Goal: Complete application form: Complete application form

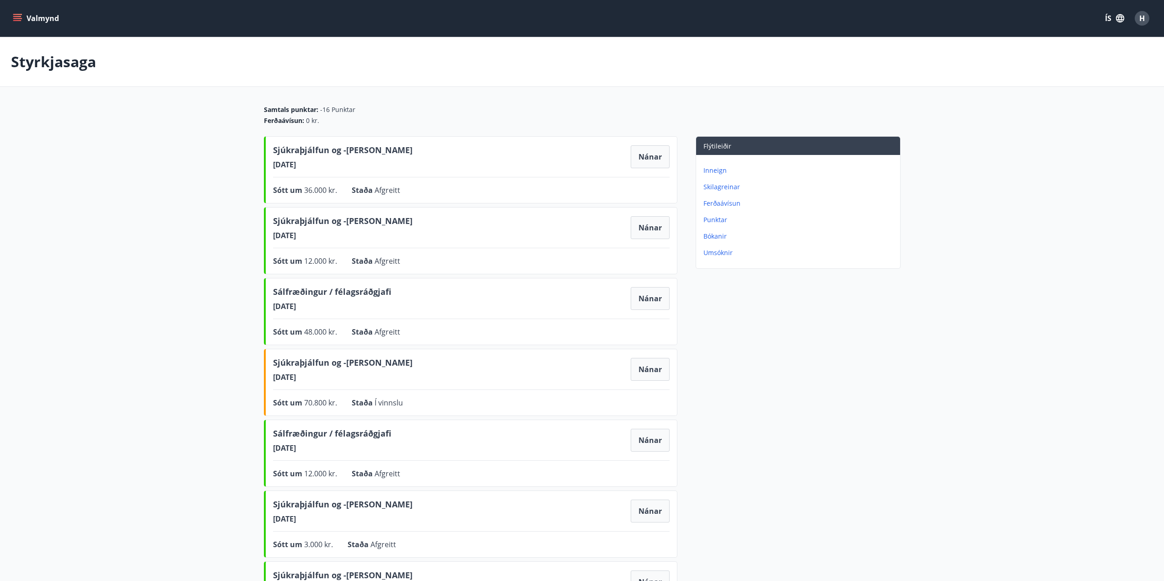
click at [718, 170] on p "Inneign" at bounding box center [799, 170] width 193 height 9
drag, startPoint x: 11, startPoint y: 18, endPoint x: 17, endPoint y: 23, distance: 8.1
click at [11, 18] on div "Valmynd ÍS H" at bounding box center [582, 18] width 1164 height 37
click at [16, 18] on icon "menu" at bounding box center [18, 18] width 10 height 1
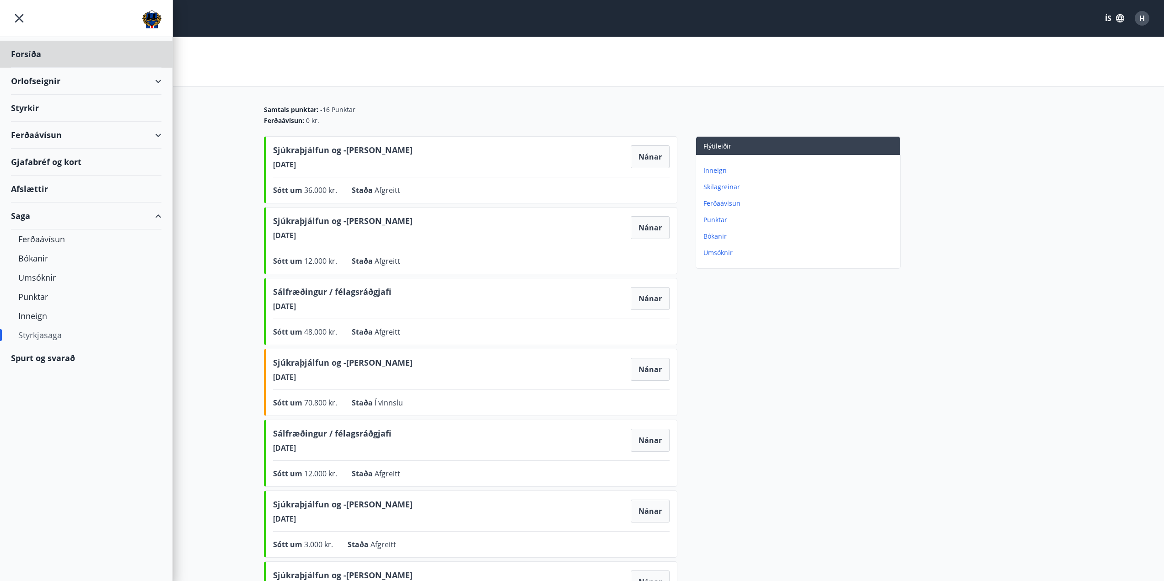
click at [60, 68] on div "Styrkir" at bounding box center [86, 54] width 150 height 27
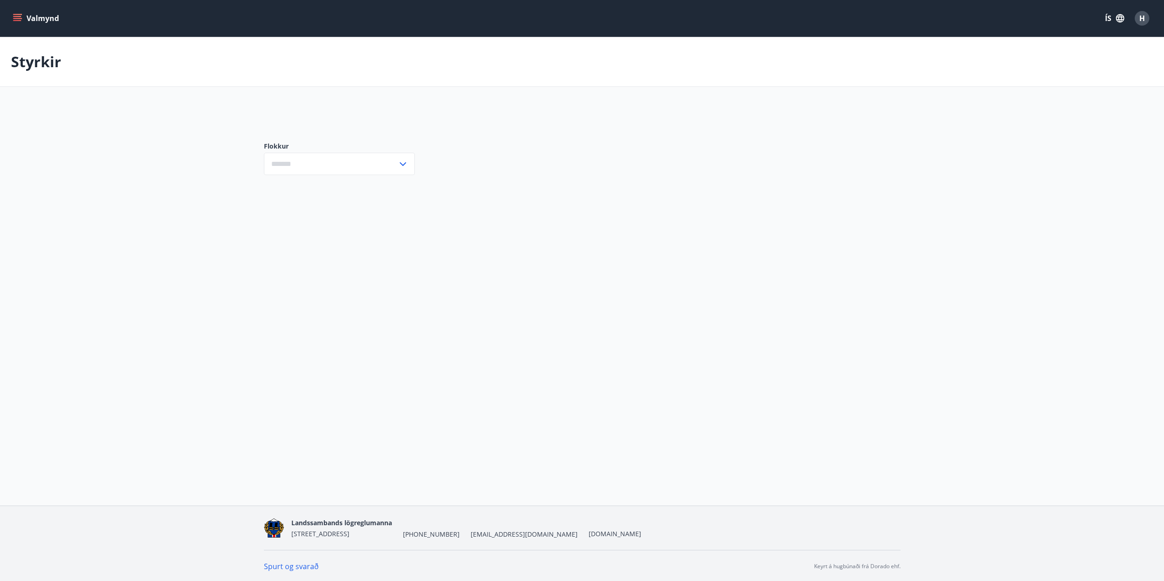
type input "***"
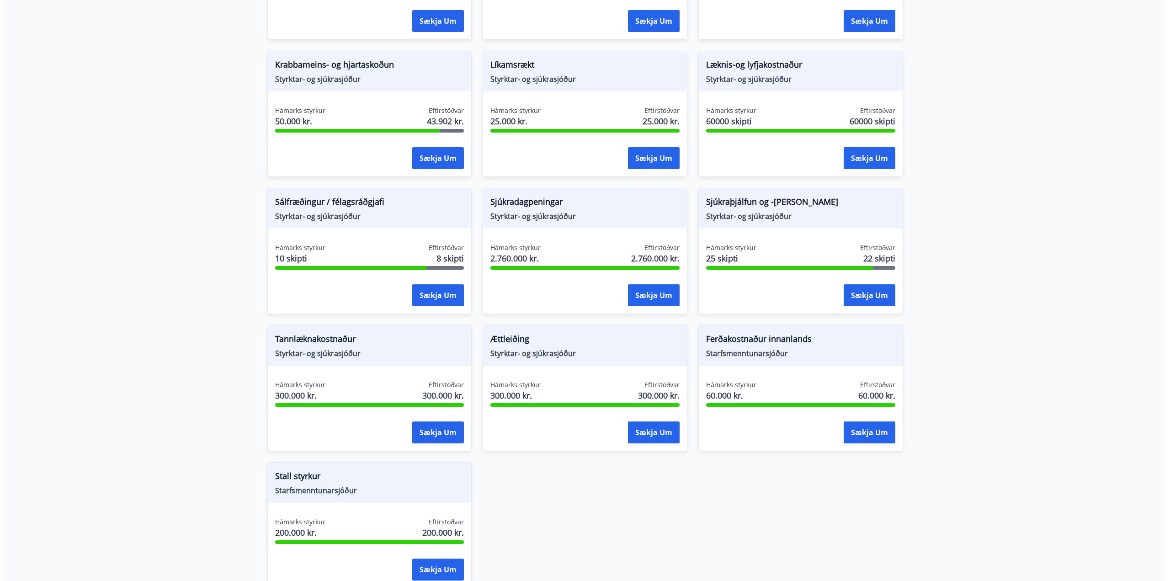
scroll to position [549, 0]
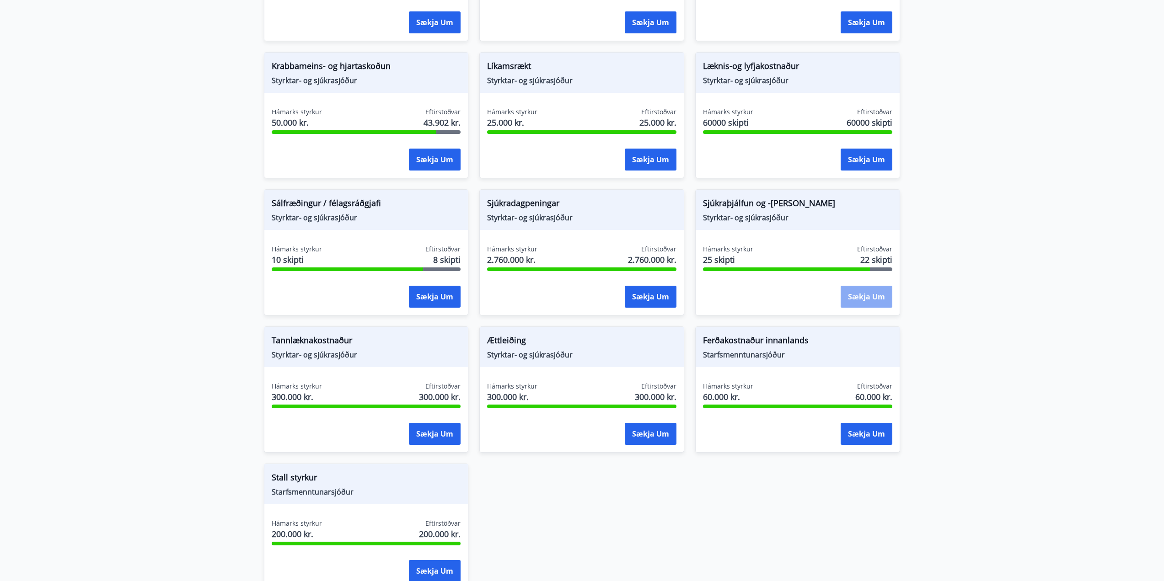
click at [864, 299] on button "Sækja um" at bounding box center [866, 297] width 52 height 22
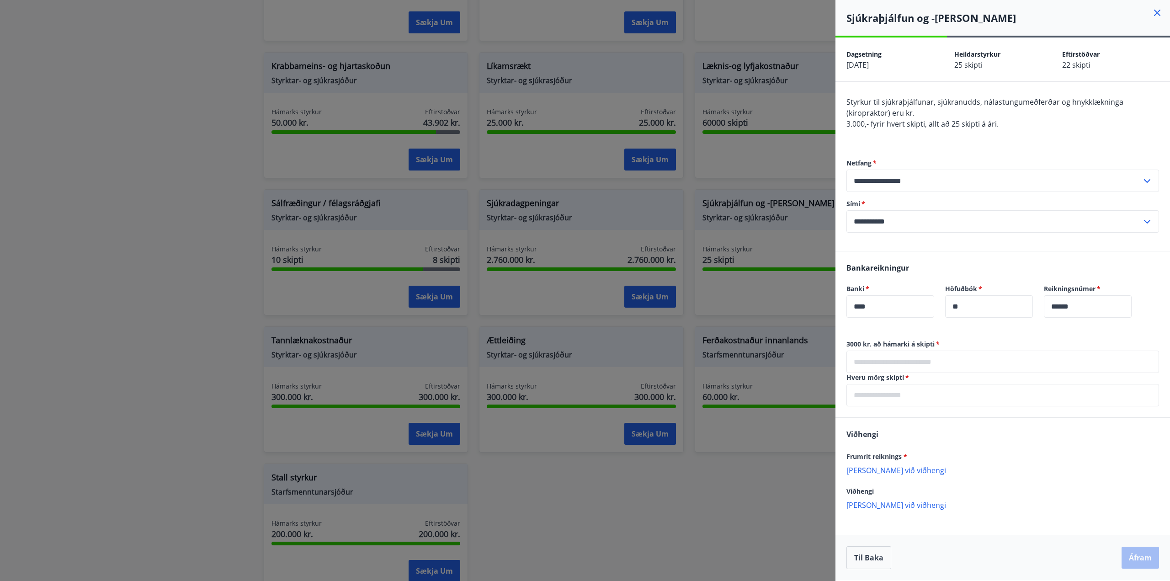
click at [979, 363] on input "text" at bounding box center [1003, 362] width 313 height 22
type input "*****"
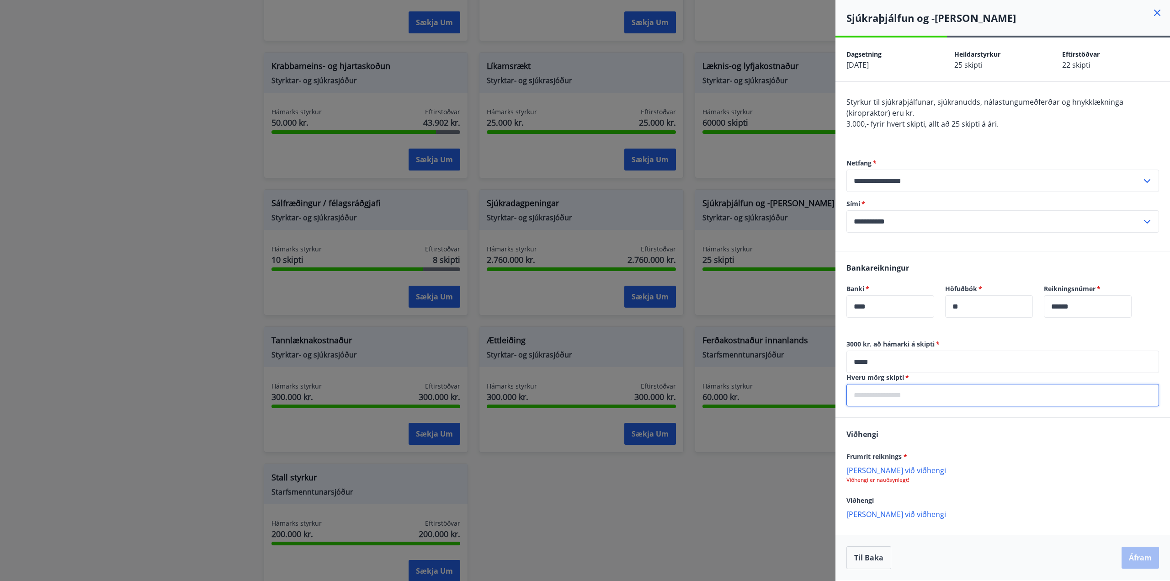
click at [936, 395] on input "text" at bounding box center [1003, 395] width 313 height 22
type input "**"
click at [889, 472] on p "[PERSON_NAME] við viðhengi" at bounding box center [1003, 469] width 313 height 9
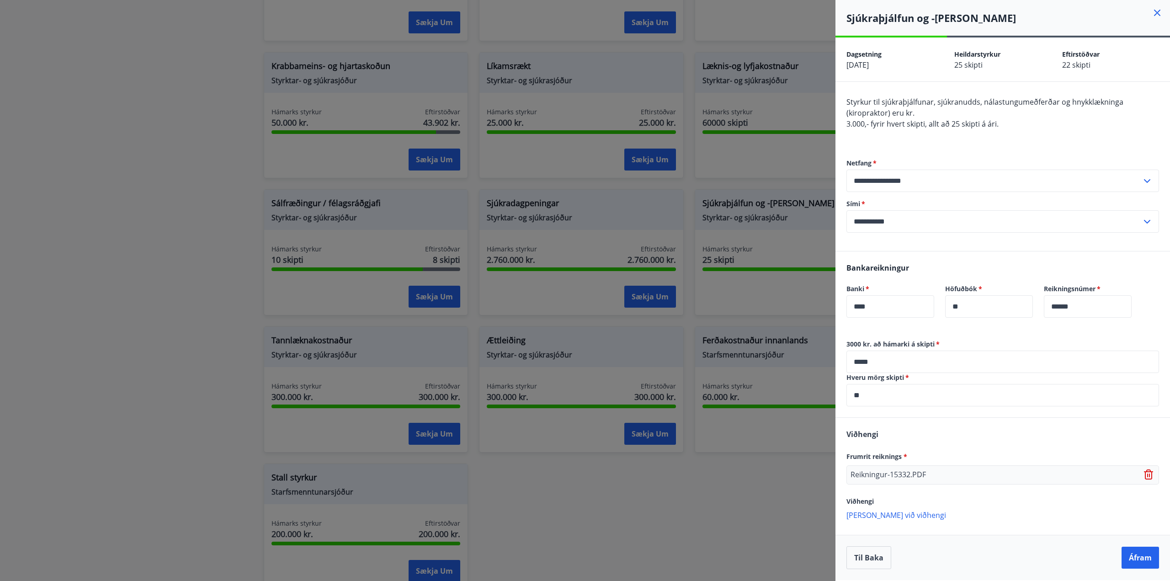
click at [895, 515] on p "[PERSON_NAME] við viðhengi" at bounding box center [1003, 514] width 313 height 9
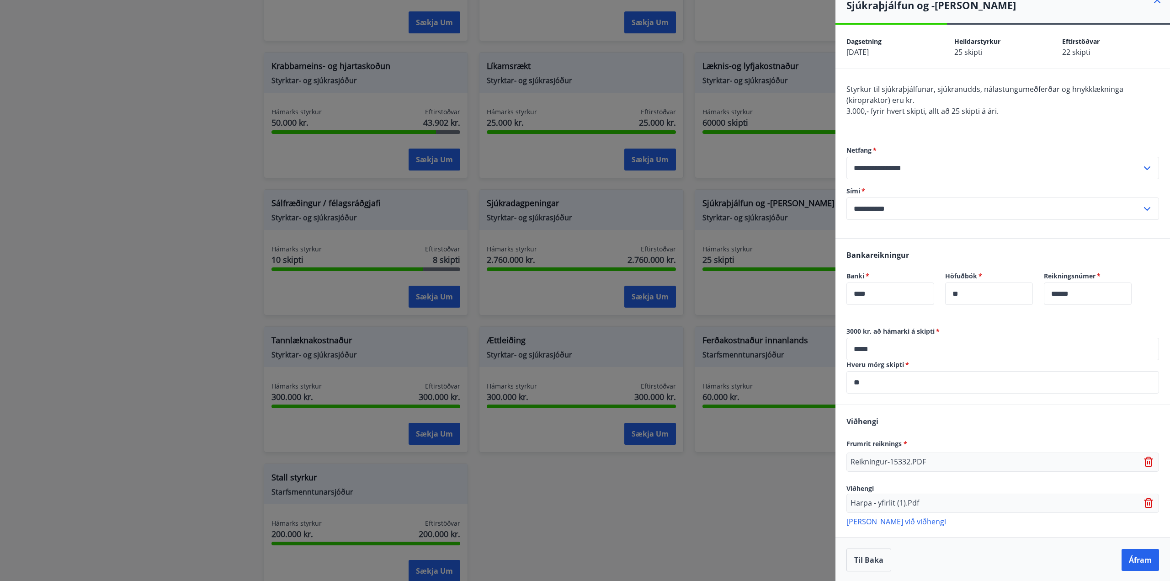
scroll to position [14, 0]
click at [893, 521] on p "[PERSON_NAME] við viðhengi" at bounding box center [1003, 519] width 313 height 9
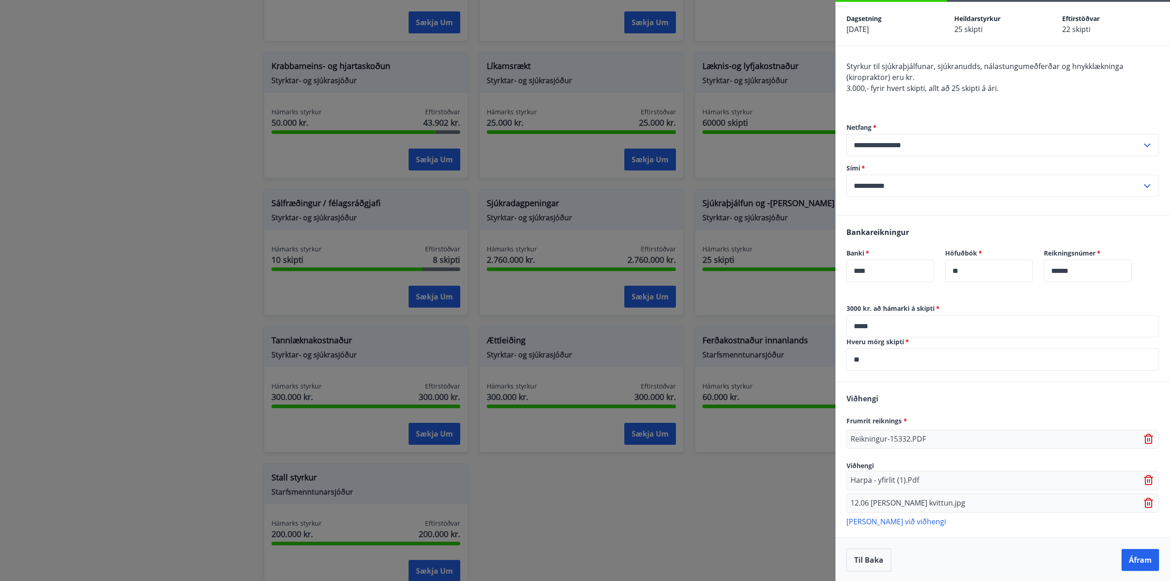
scroll to position [37, 0]
click at [869, 518] on p "[PERSON_NAME] við viðhengi" at bounding box center [1003, 519] width 313 height 9
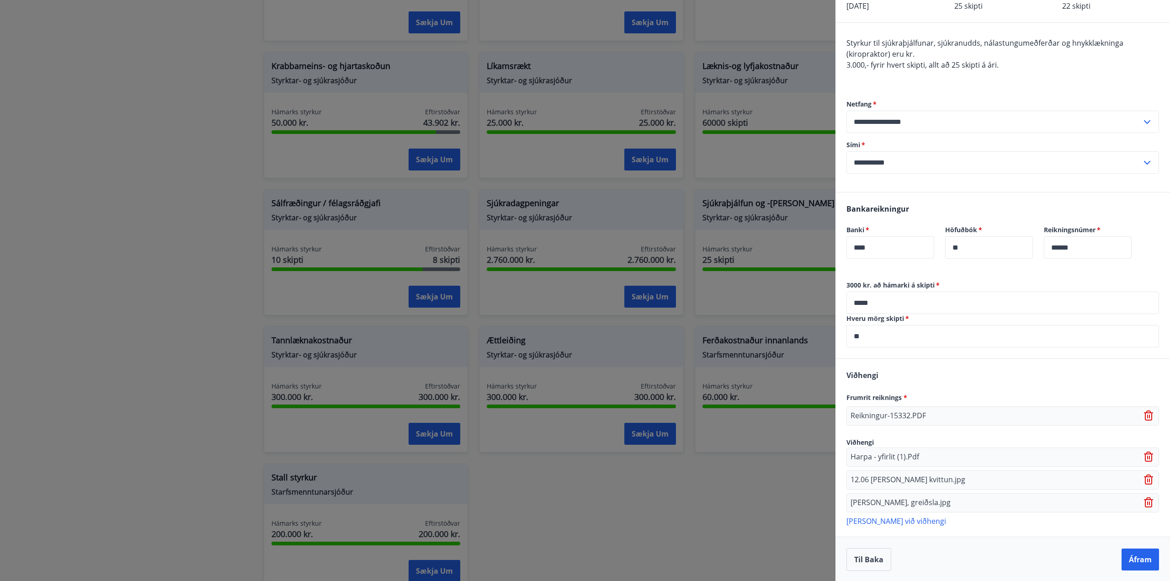
scroll to position [60, 0]
click at [1127, 558] on button "Áfram" at bounding box center [1140, 559] width 37 height 22
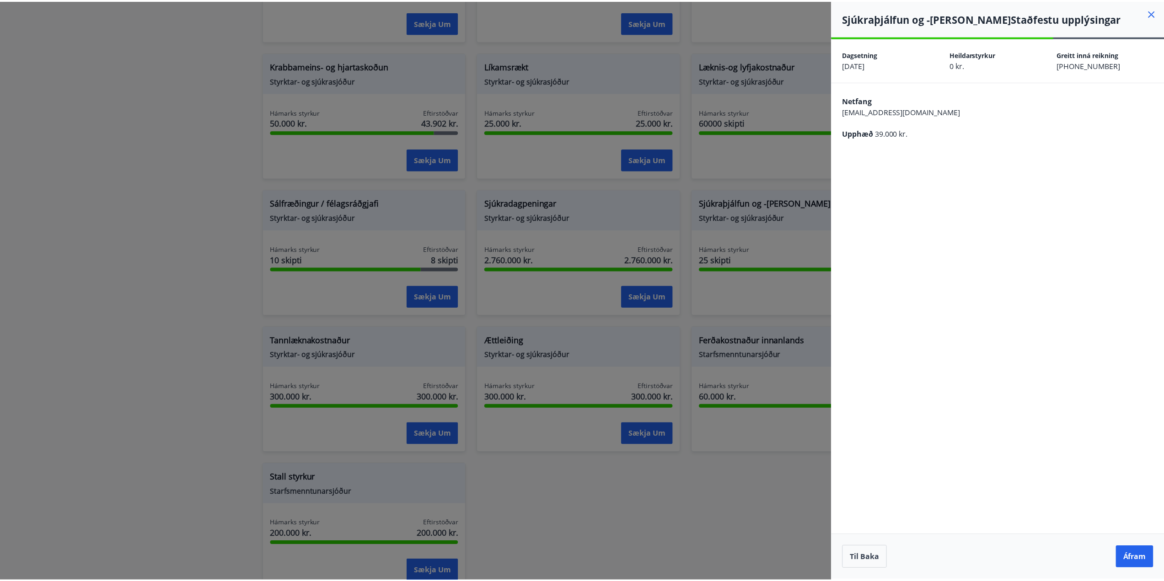
scroll to position [0, 0]
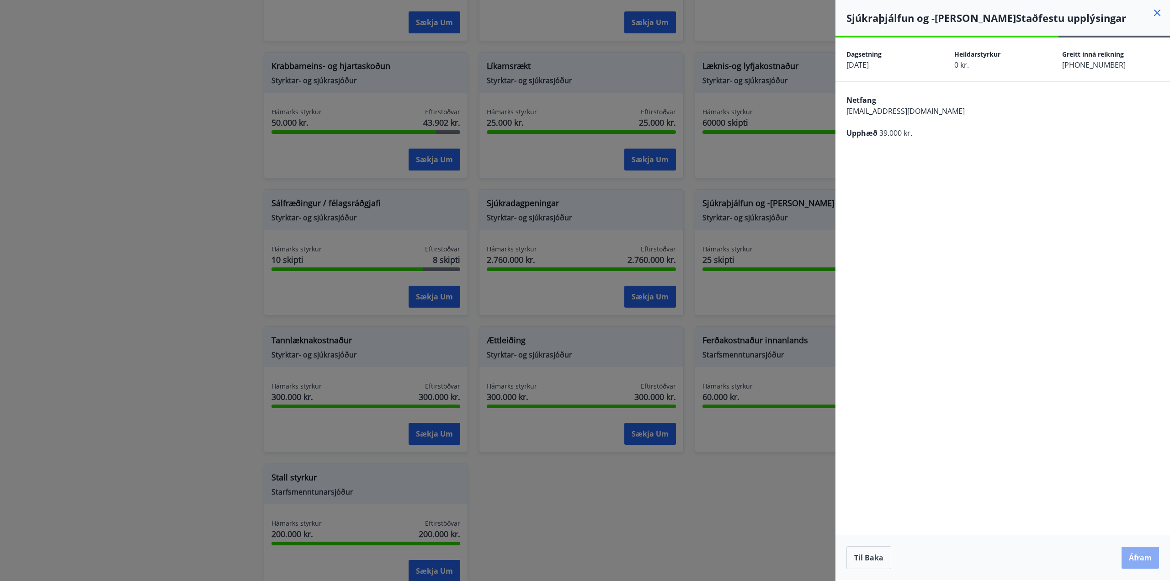
click at [1138, 555] on button "Áfram" at bounding box center [1140, 558] width 37 height 22
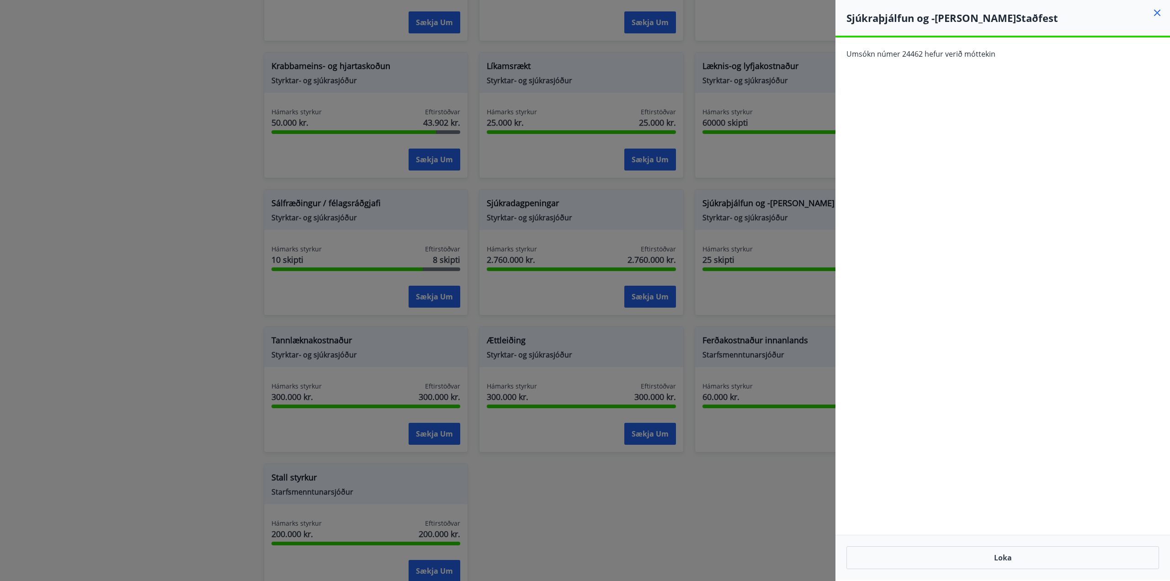
click at [1155, 11] on icon at bounding box center [1157, 12] width 11 height 11
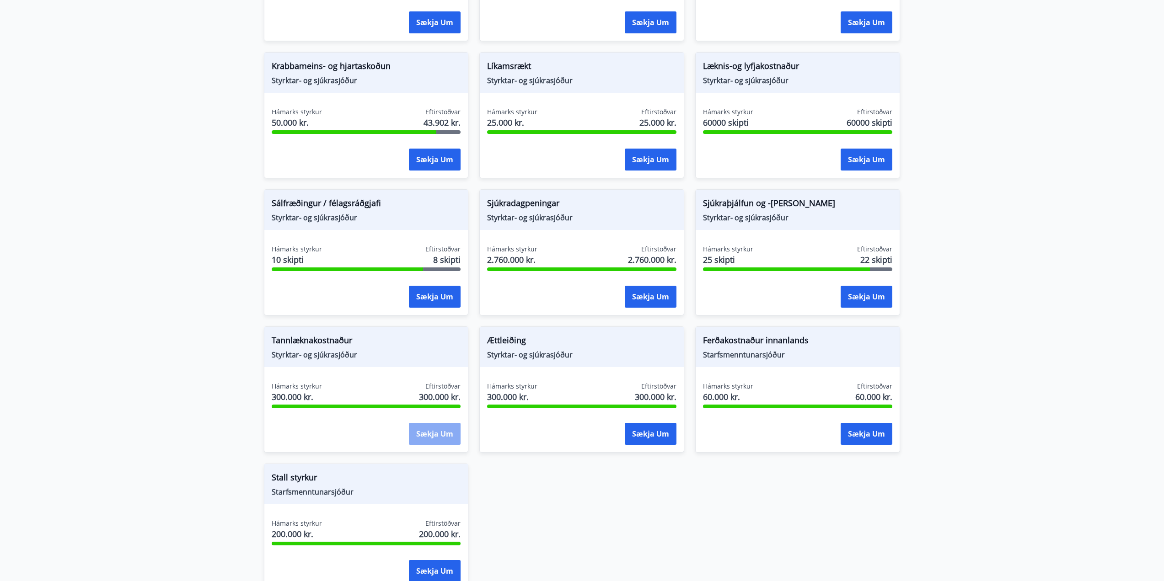
click at [434, 433] on button "Sækja um" at bounding box center [435, 434] width 52 height 22
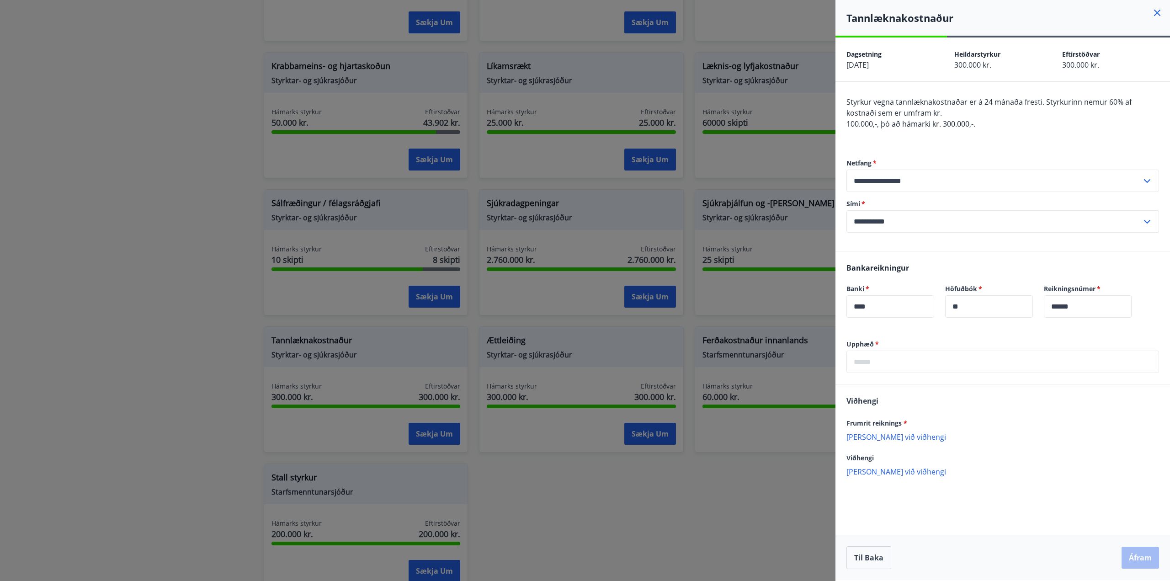
click at [1161, 15] on icon at bounding box center [1157, 12] width 11 height 11
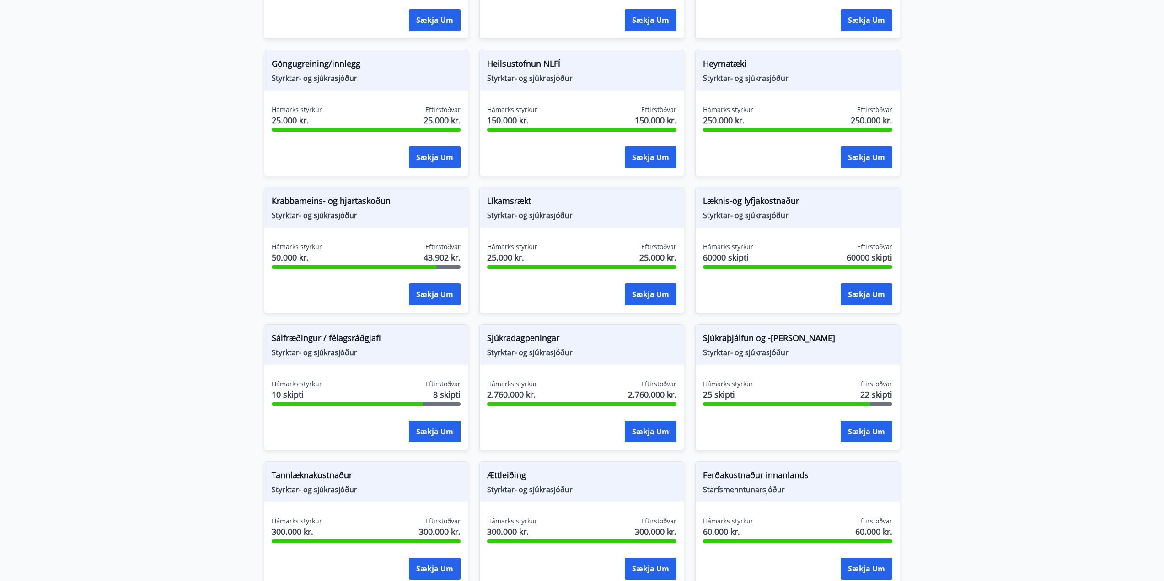
scroll to position [411, 0]
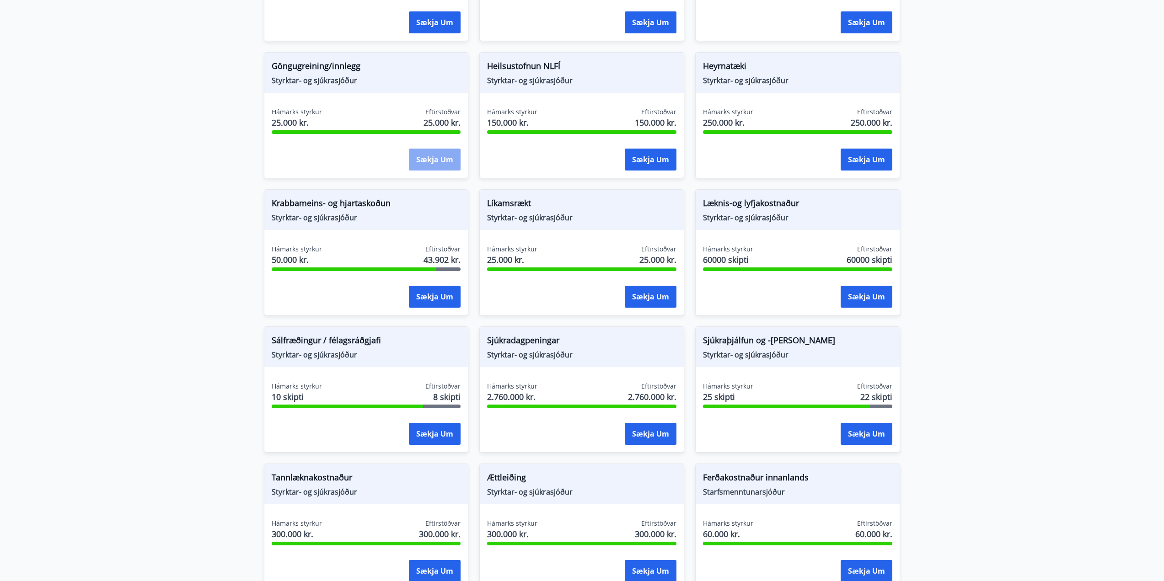
click at [426, 156] on button "Sækja um" at bounding box center [435, 160] width 52 height 22
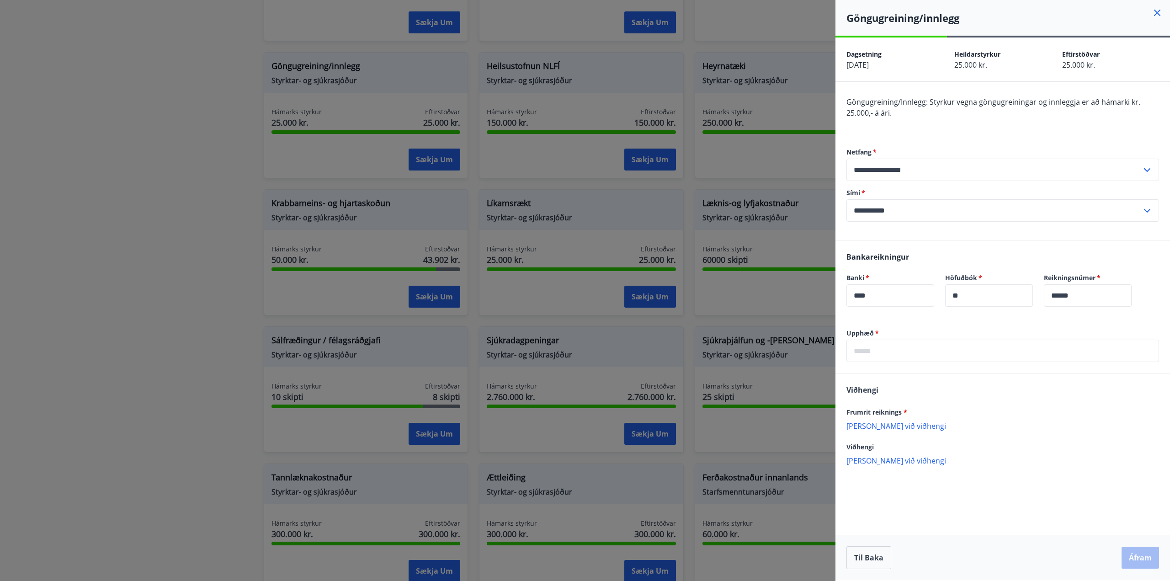
drag, startPoint x: 640, startPoint y: 66, endPoint x: 610, endPoint y: 86, distance: 35.6
click at [529, 64] on div at bounding box center [585, 290] width 1170 height 581
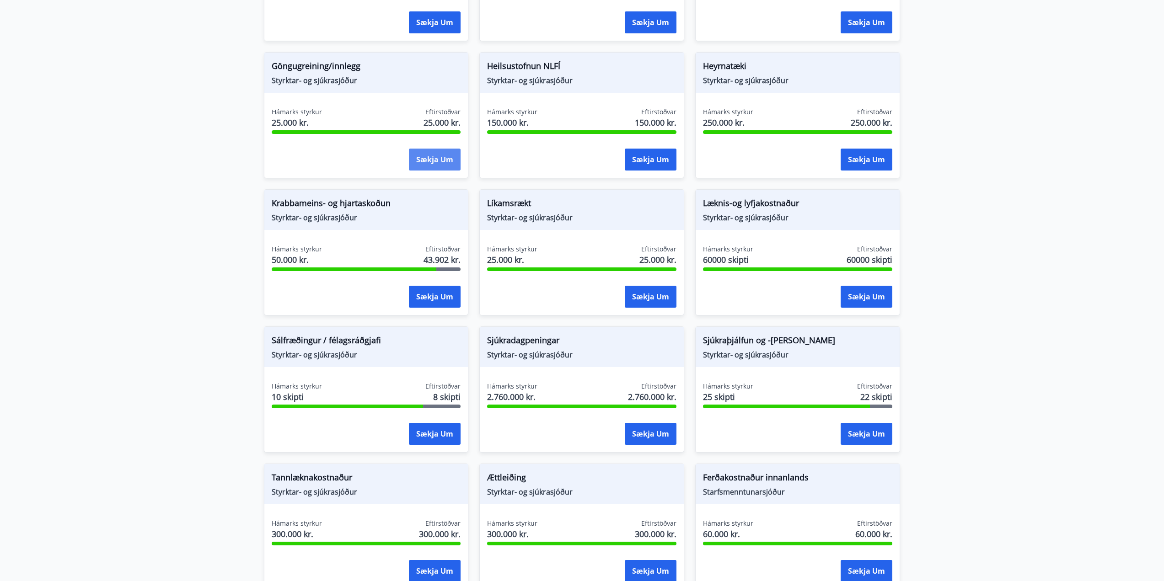
click at [415, 157] on button "Sækja um" at bounding box center [435, 160] width 52 height 22
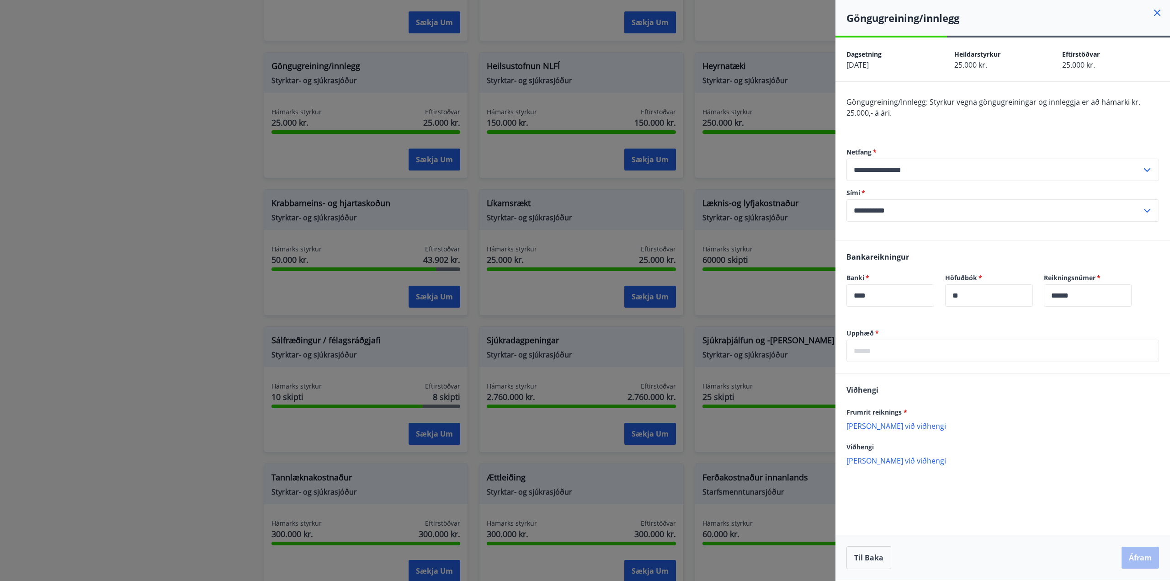
click at [912, 352] on input "text" at bounding box center [1003, 351] width 313 height 22
type input "*****"
click at [873, 427] on p "[PERSON_NAME] við viðhengi" at bounding box center [1003, 425] width 313 height 9
click at [1132, 554] on button "Áfram" at bounding box center [1140, 558] width 37 height 22
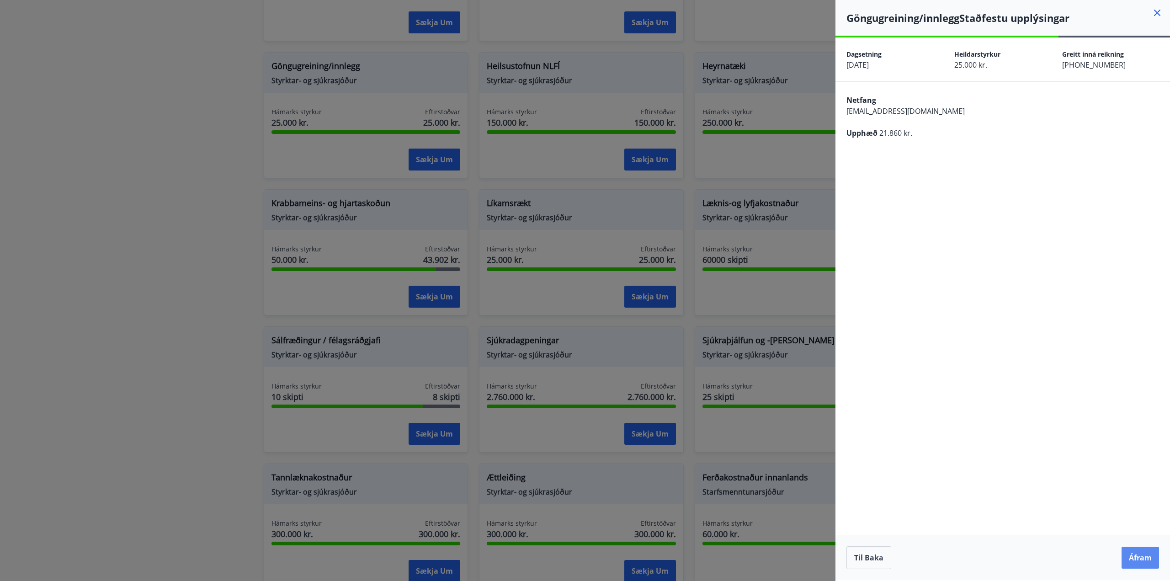
click at [1136, 556] on button "Áfram" at bounding box center [1140, 558] width 37 height 22
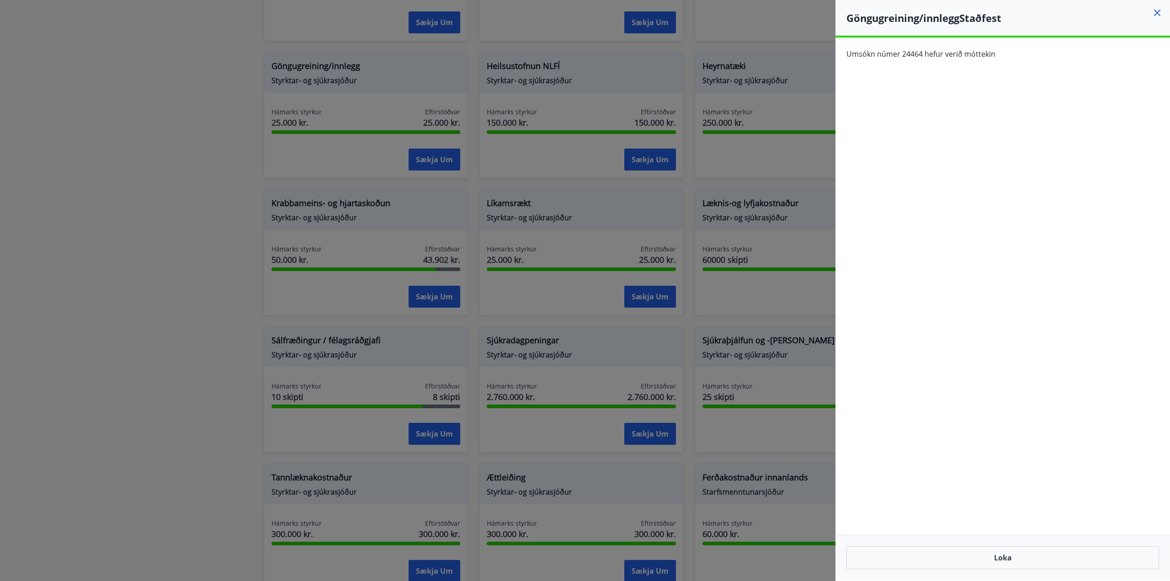
click at [1154, 16] on icon at bounding box center [1157, 12] width 11 height 11
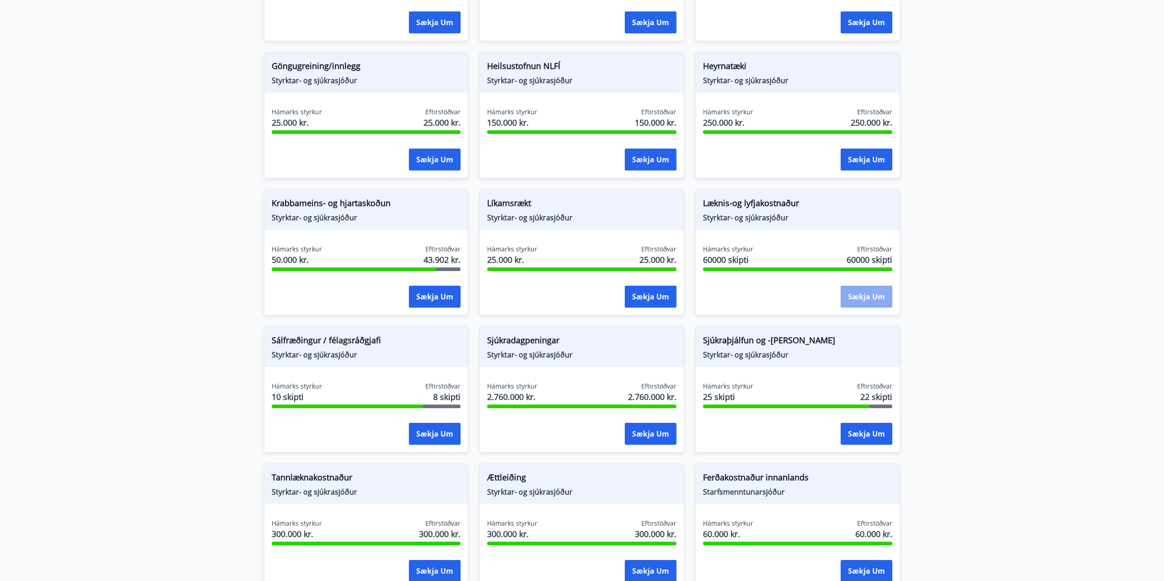
click at [851, 291] on button "Sækja um" at bounding box center [866, 297] width 52 height 22
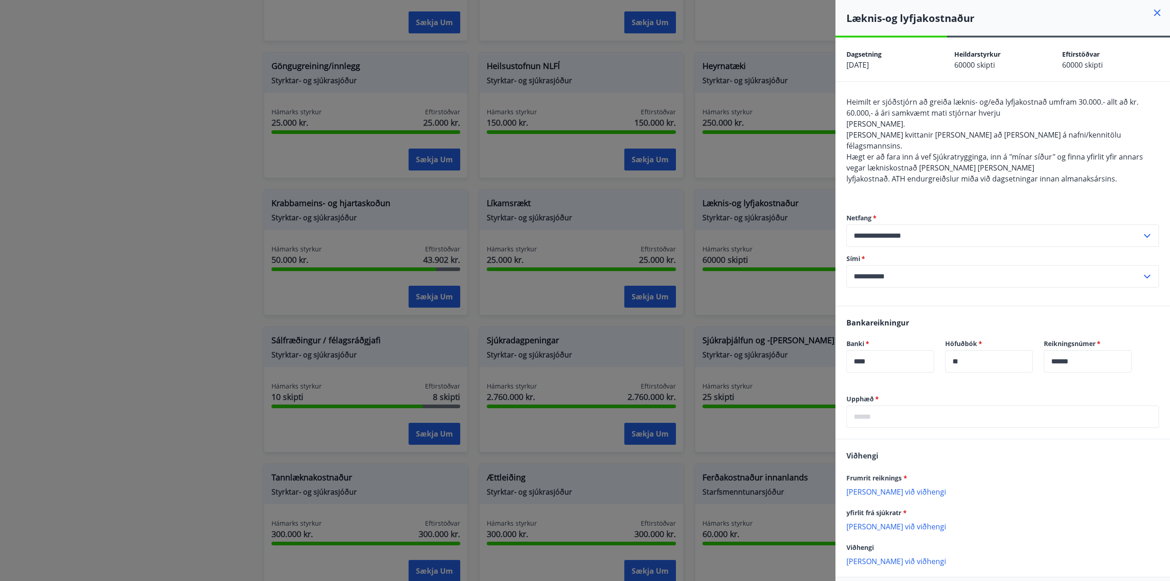
click at [1152, 14] on icon at bounding box center [1157, 12] width 11 height 11
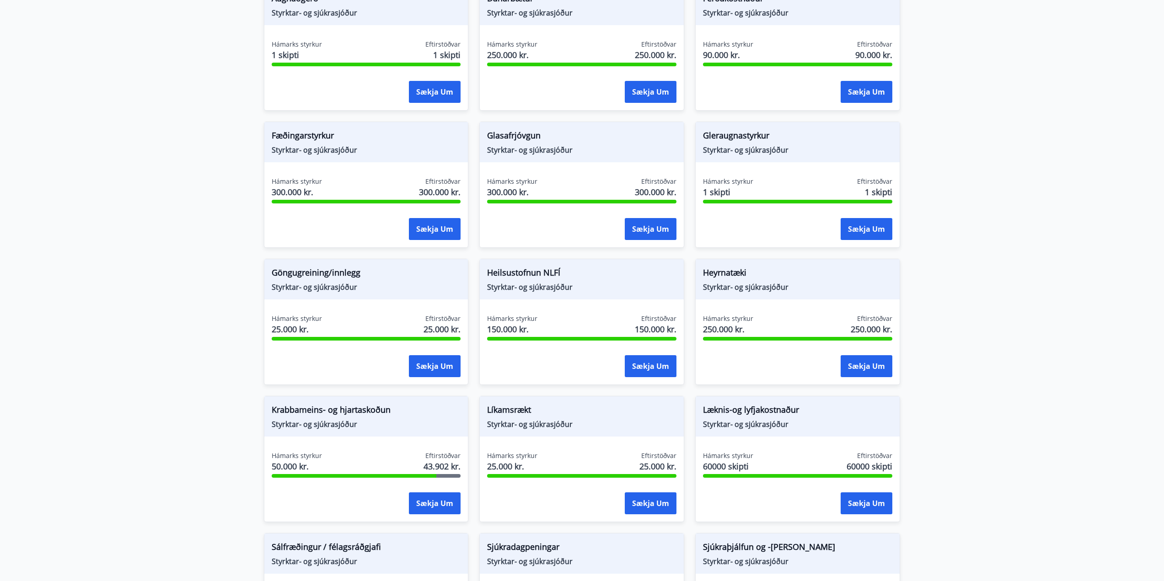
scroll to position [183, 0]
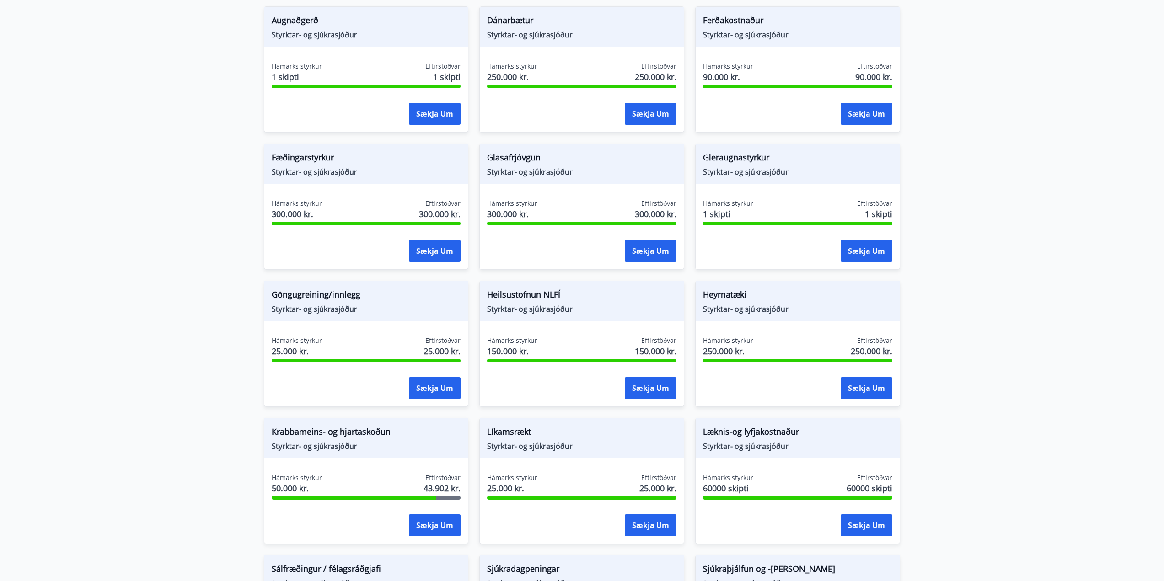
click at [749, 178] on div "Gleraugnastyrkur Styrktar- og sjúkrasjóður" at bounding box center [797, 164] width 204 height 40
click at [845, 246] on button "Sækja um" at bounding box center [866, 251] width 52 height 22
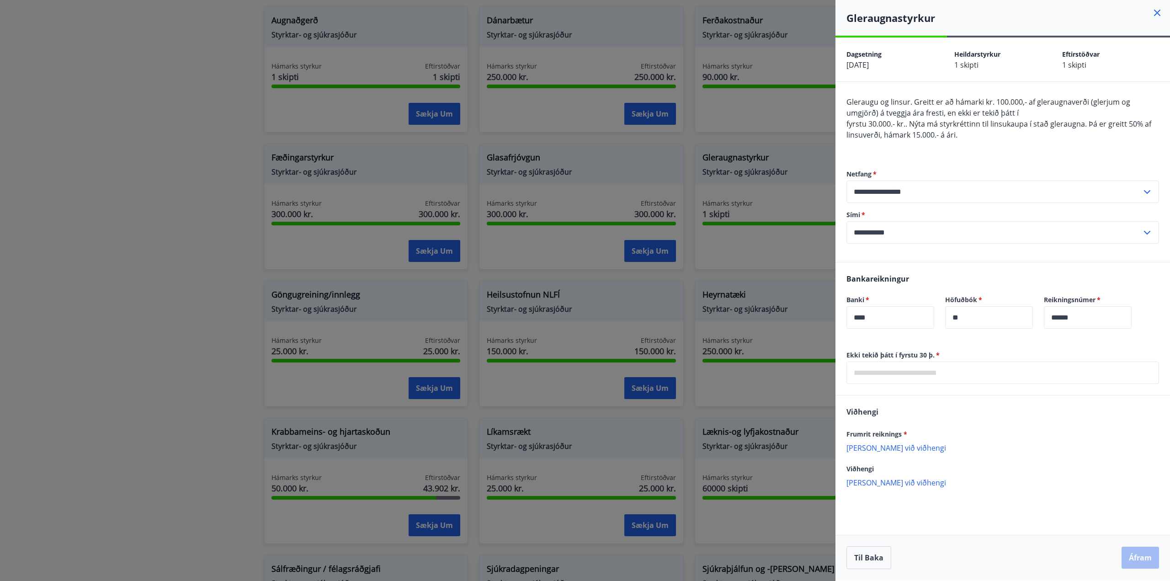
click at [1154, 13] on icon at bounding box center [1157, 12] width 11 height 11
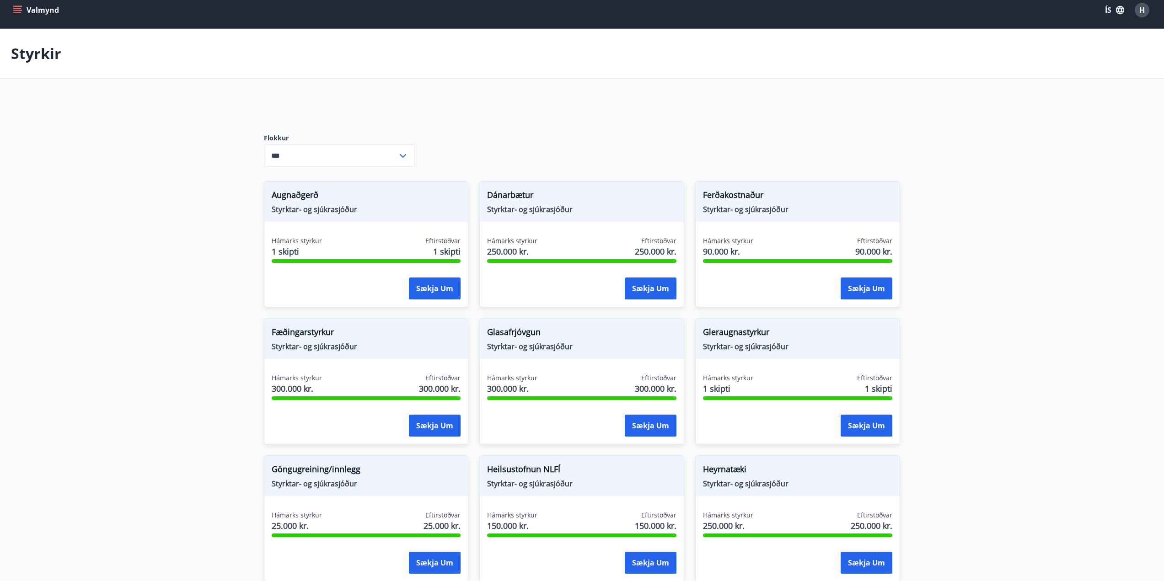
scroll to position [0, 0]
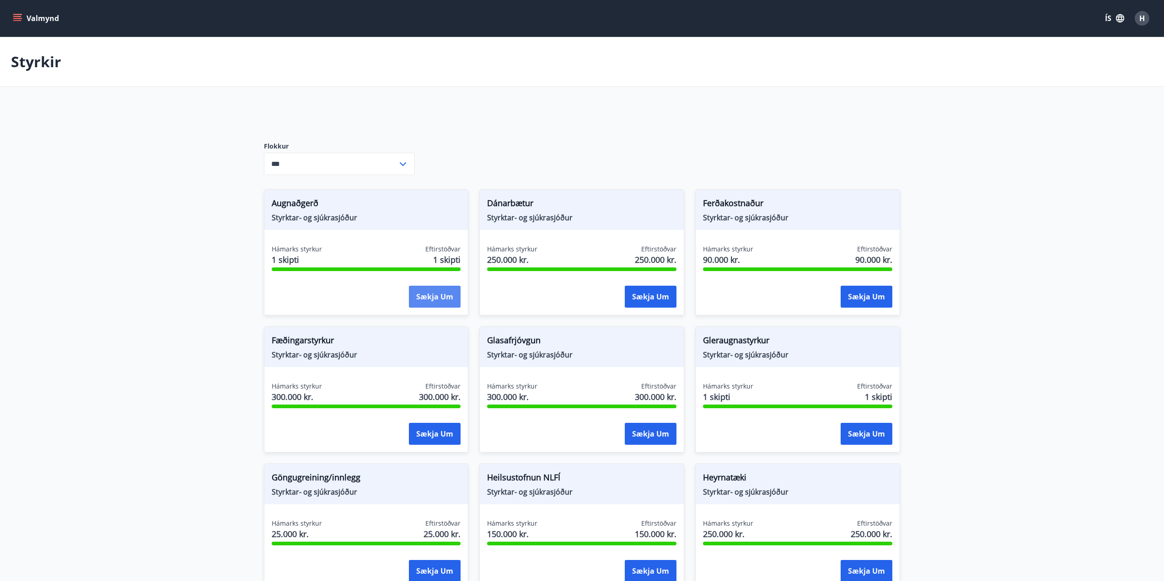
click at [423, 293] on button "Sækja um" at bounding box center [435, 297] width 52 height 22
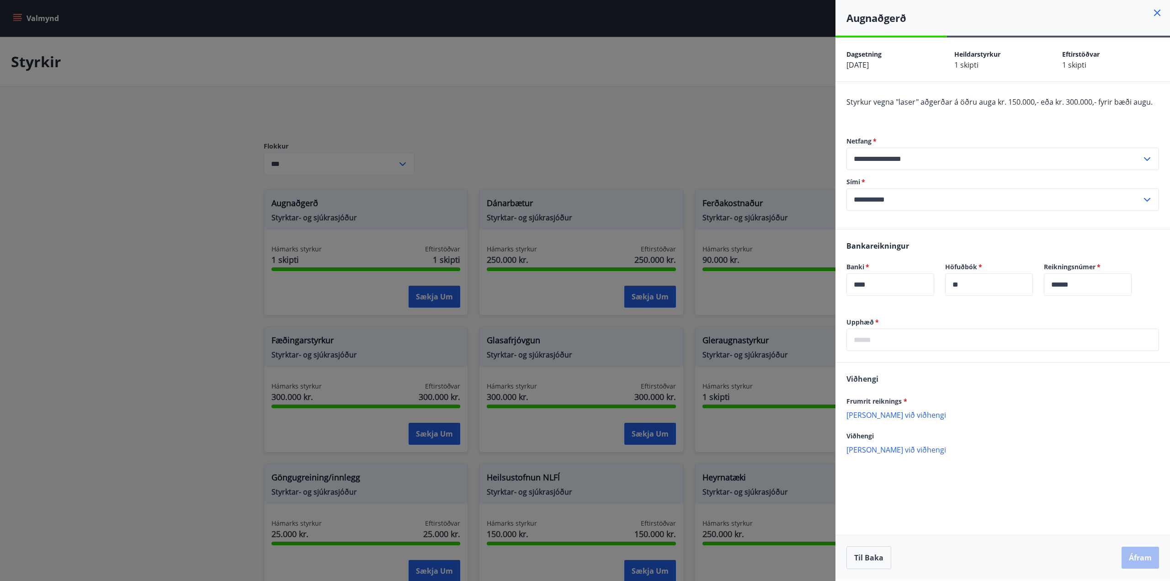
click at [1158, 14] on icon at bounding box center [1157, 12] width 11 height 11
